Goal: Information Seeking & Learning: Learn about a topic

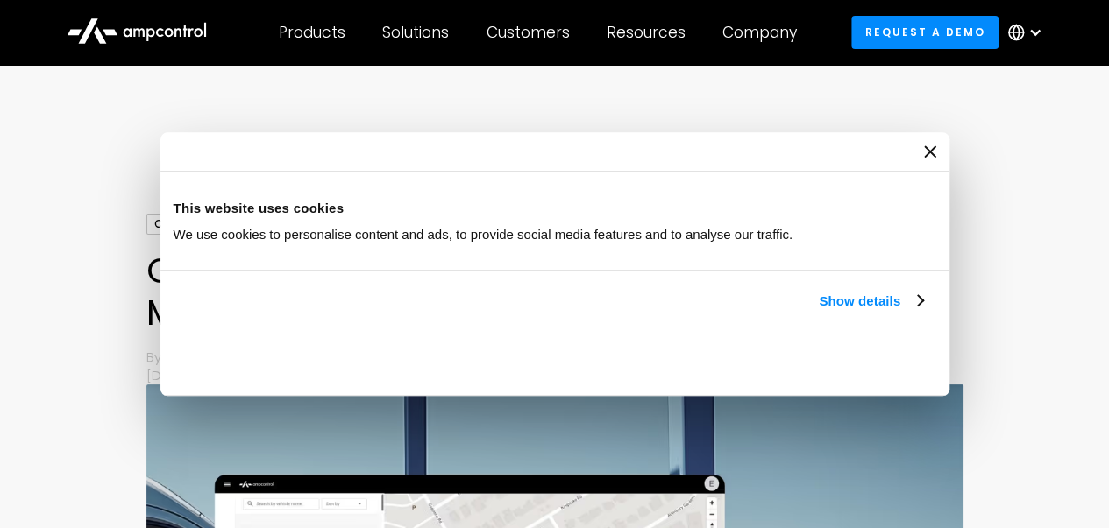
click at [0, 0] on icon "Close banner" at bounding box center [0, 0] width 0 height 0
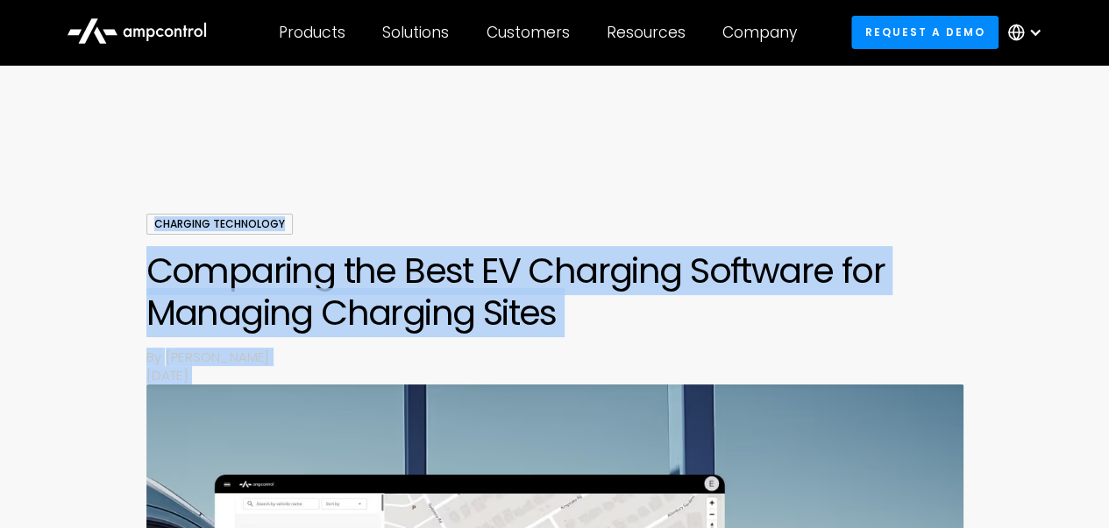
drag, startPoint x: 587, startPoint y: 152, endPoint x: 142, endPoint y: 250, distance: 455.9
copy body "Charging Technology Comparing the Best EV Charging Software for Managing Chargi…"
click at [690, 344] on div "Charging Technology Comparing the Best EV Charging Software for Managing Chargi…" at bounding box center [554, 299] width 817 height 171
